Goal: Task Accomplishment & Management: Manage account settings

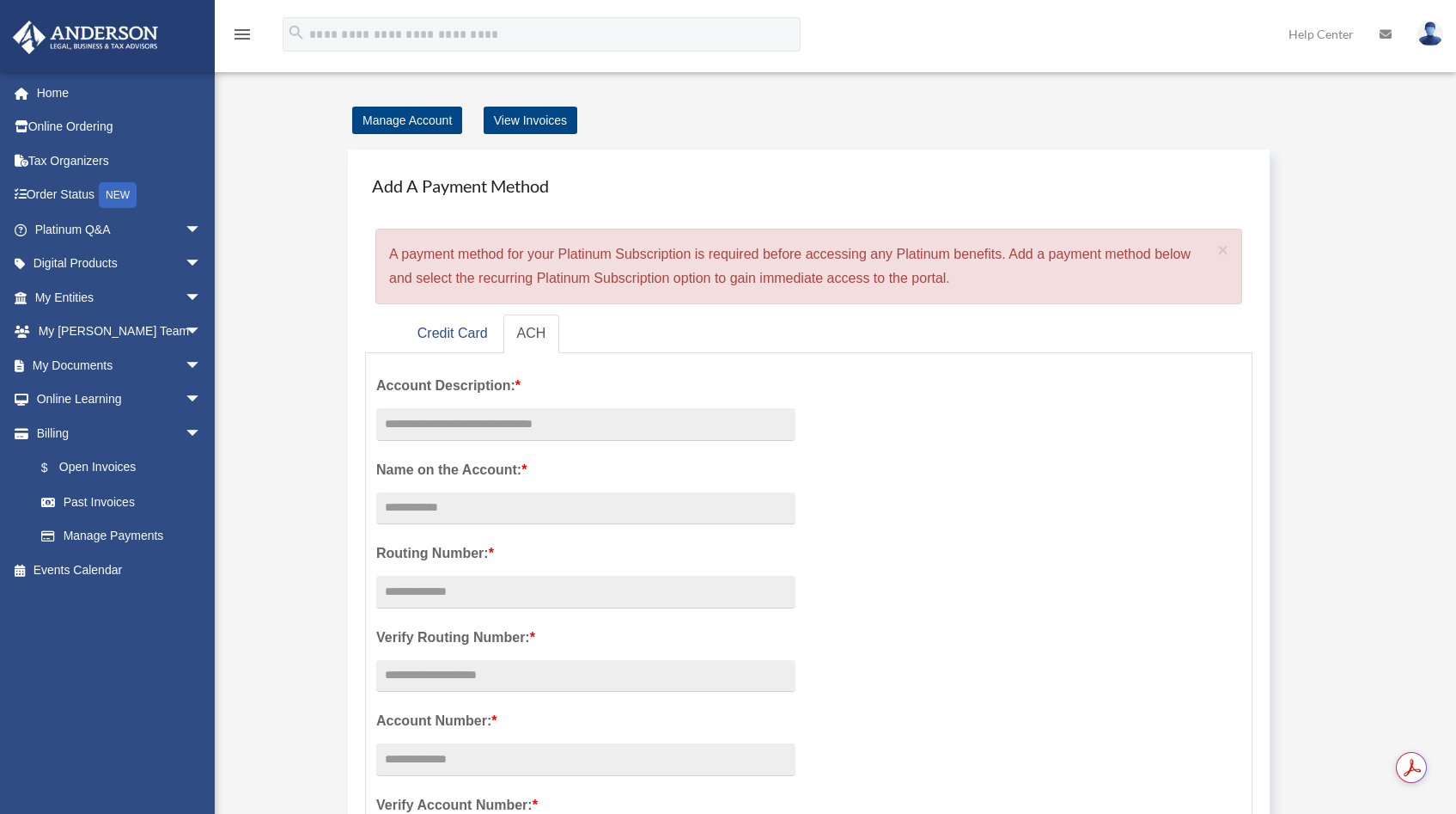
click at [1432, 35] on img at bounding box center [1430, 34] width 25 height 25
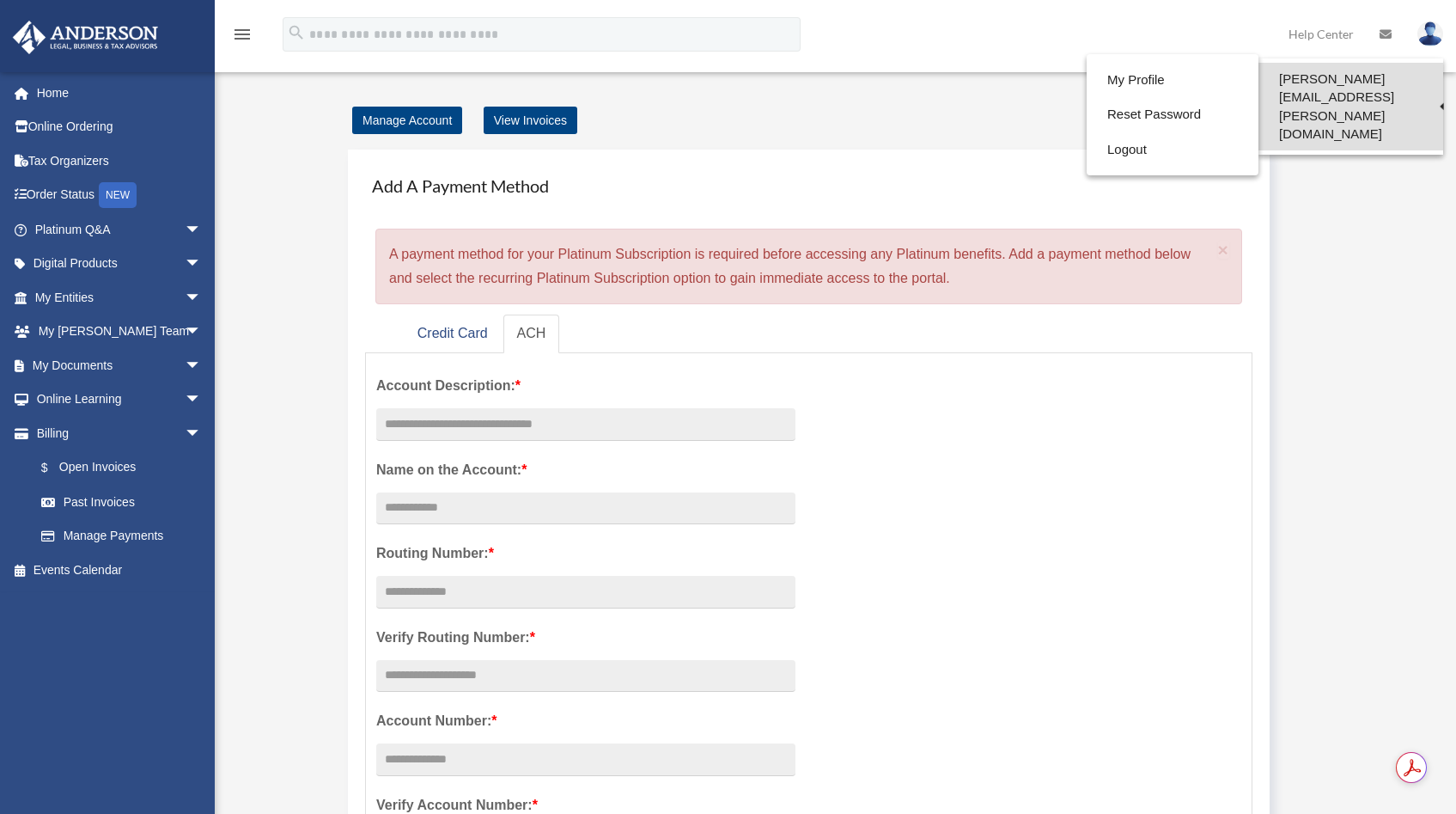
click at [1307, 78] on link "[PERSON_NAME][EMAIL_ADDRESS][PERSON_NAME][DOMAIN_NAME]" at bounding box center [1351, 106] width 185 height 87
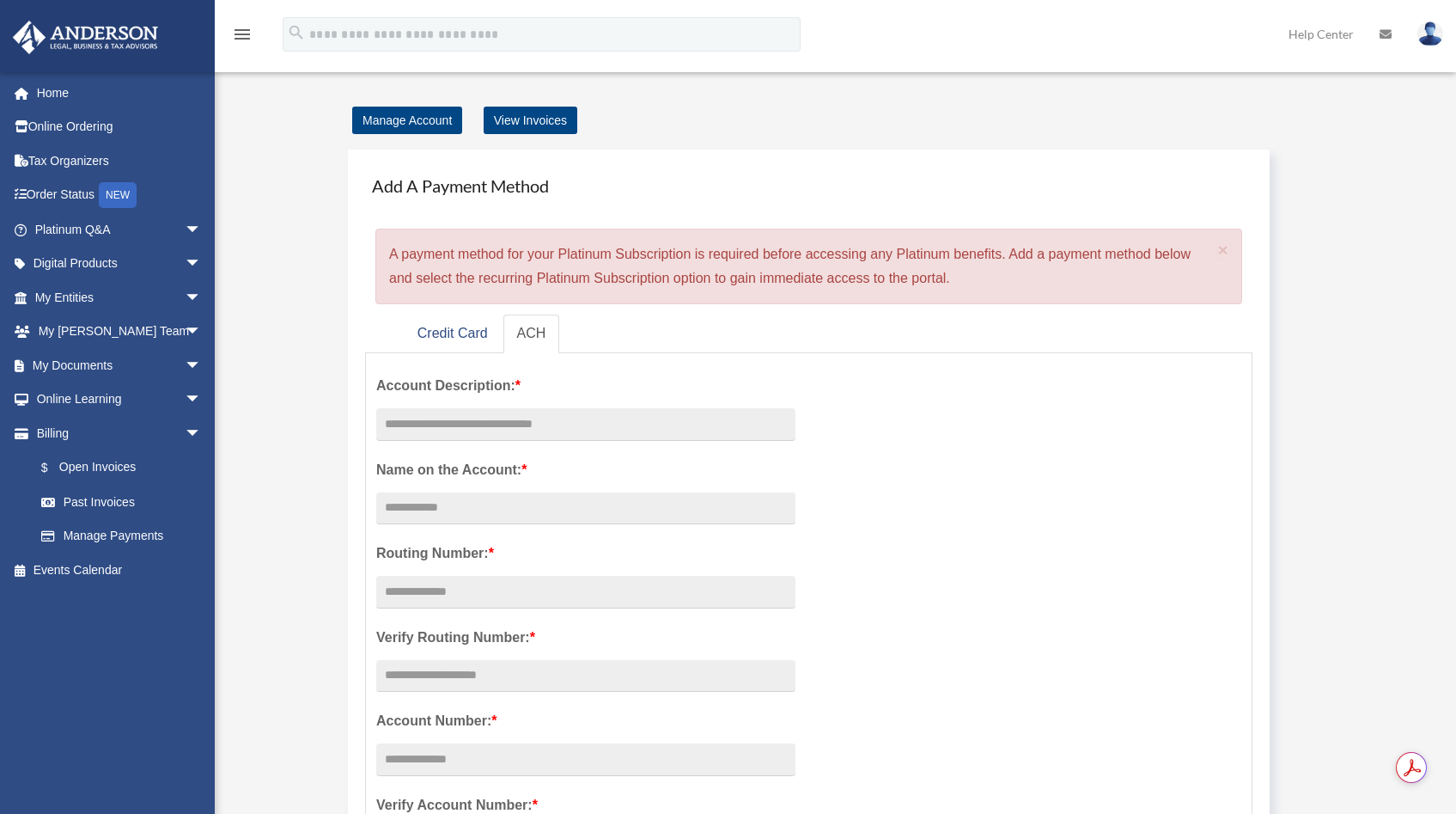
click at [1435, 24] on img at bounding box center [1430, 34] width 25 height 25
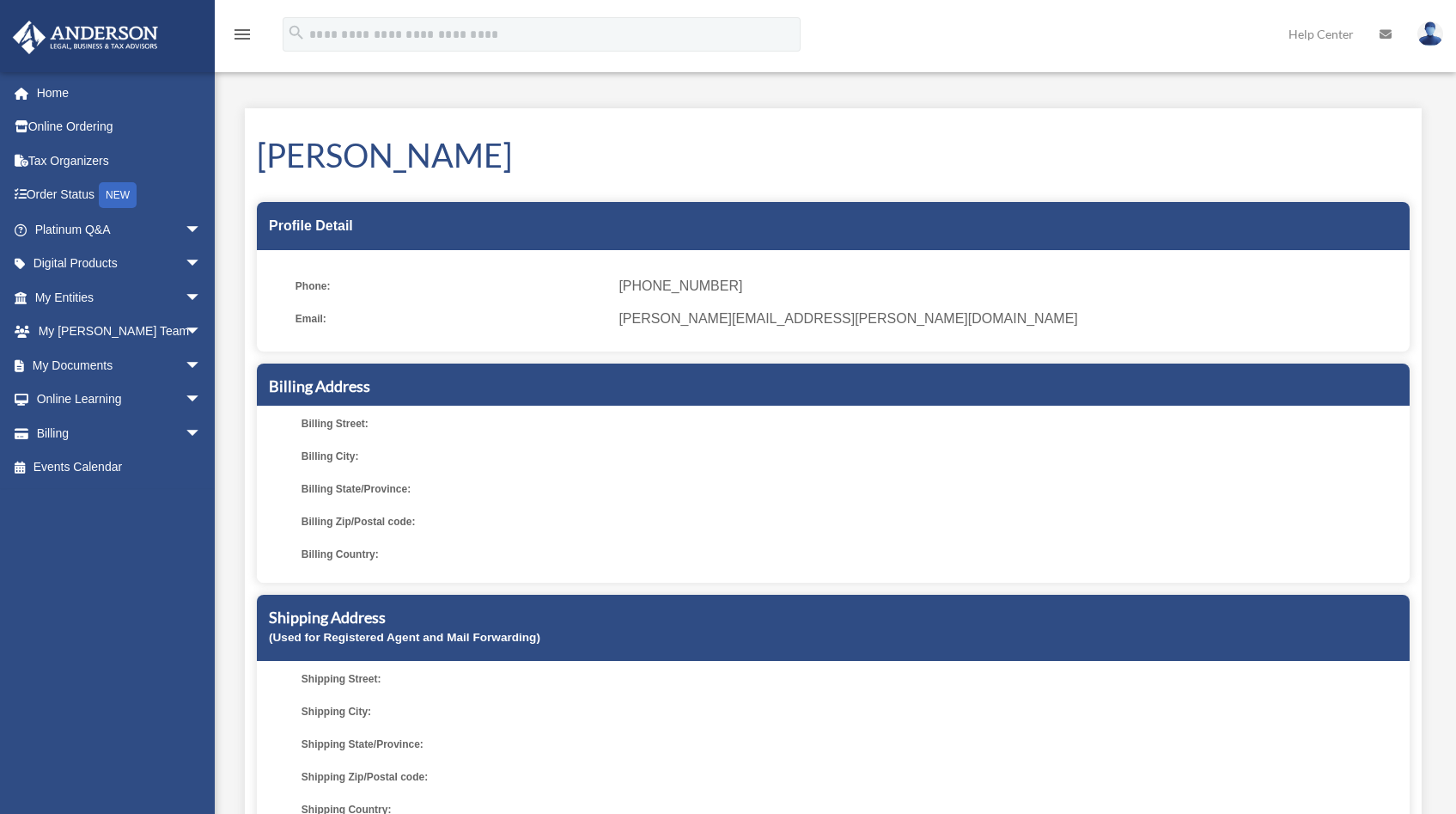
click at [242, 38] on icon "menu" at bounding box center [242, 35] width 21 height 21
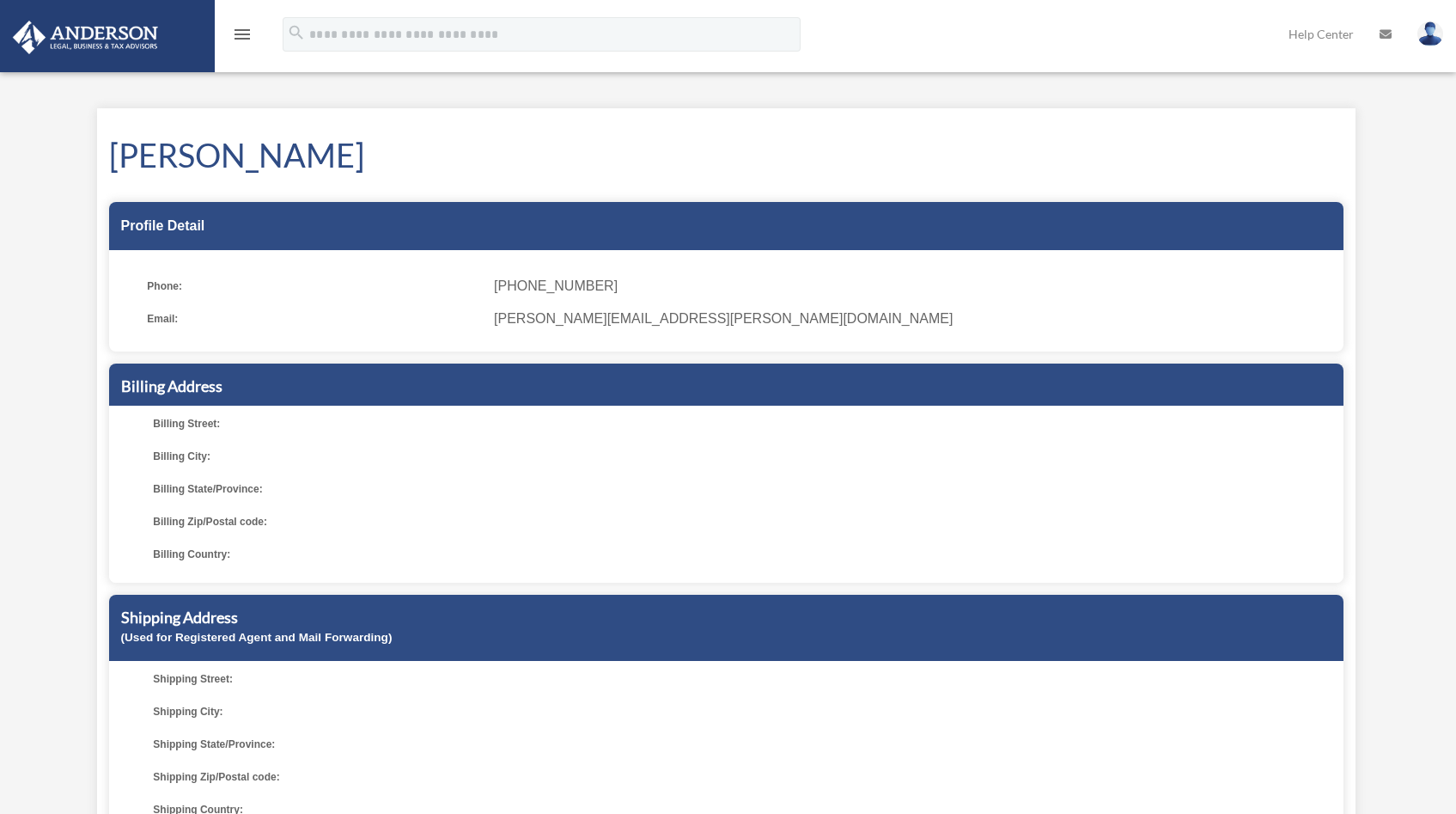
click at [242, 38] on icon "menu" at bounding box center [242, 35] width 21 height 21
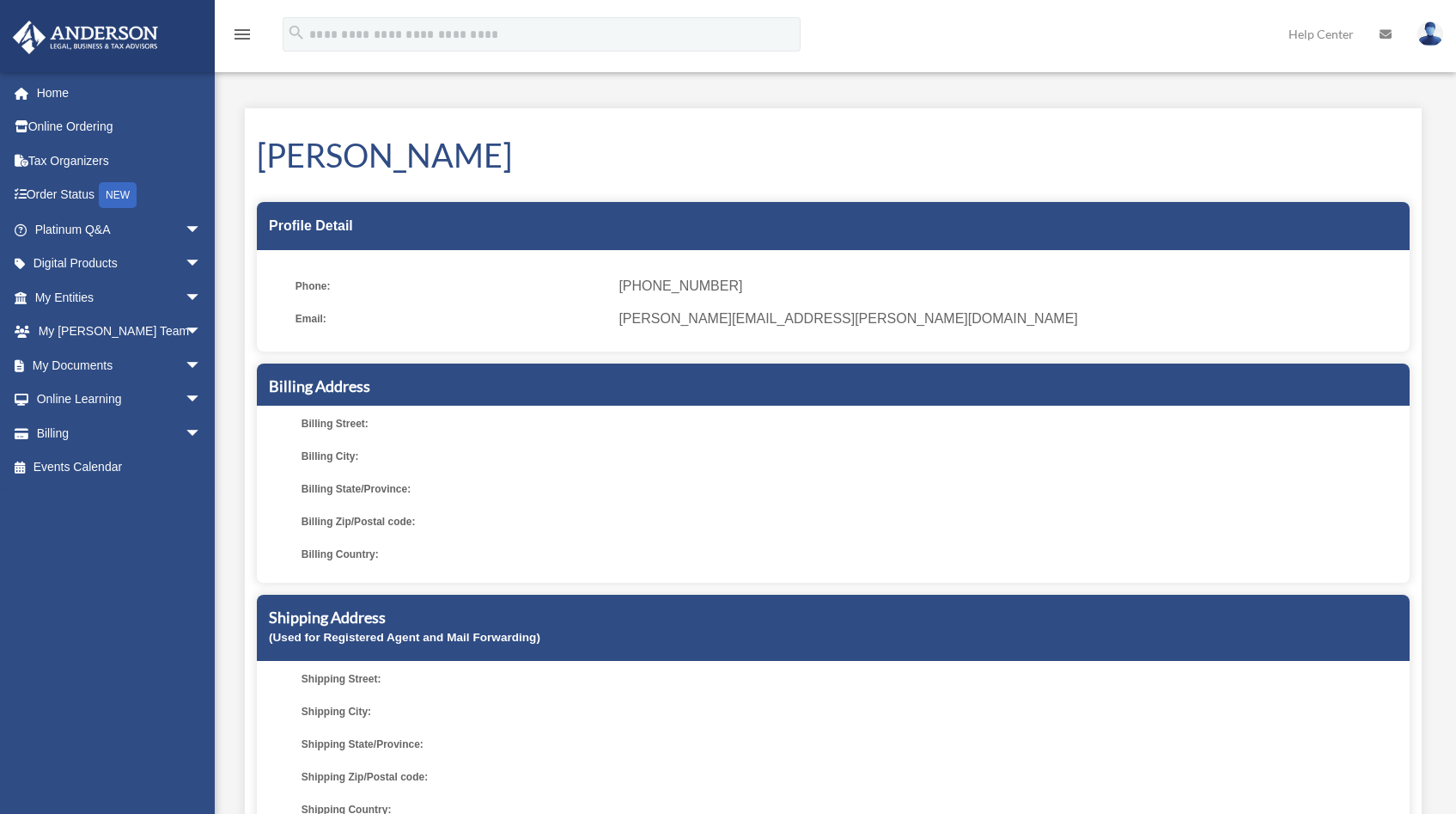
click at [1338, 34] on link "Help Center" at bounding box center [1321, 34] width 91 height 68
click at [1436, 40] on img at bounding box center [1430, 34] width 25 height 25
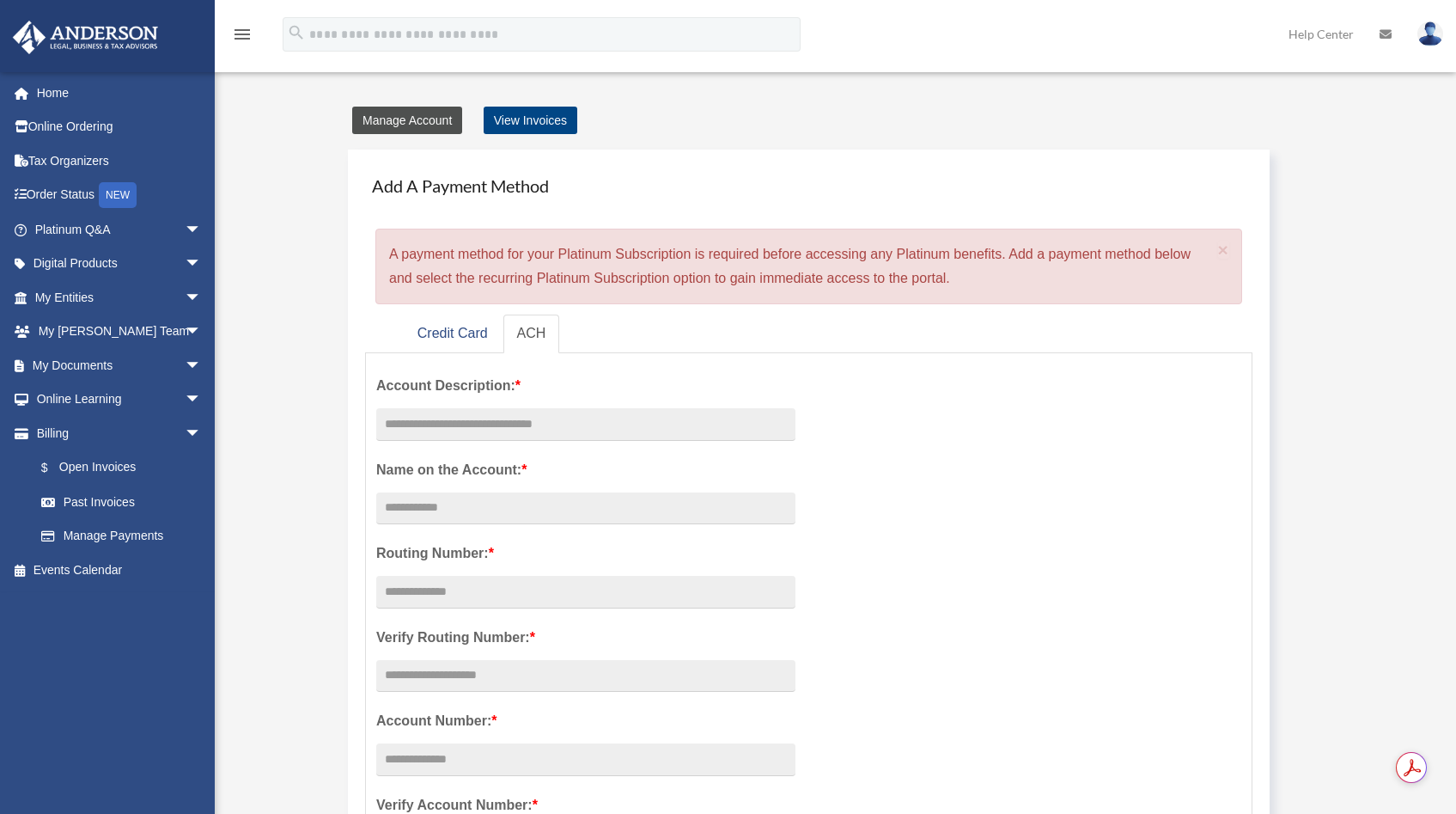
click at [430, 124] on link "Manage Account" at bounding box center [406, 119] width 110 height 27
